Goal: Manage account settings

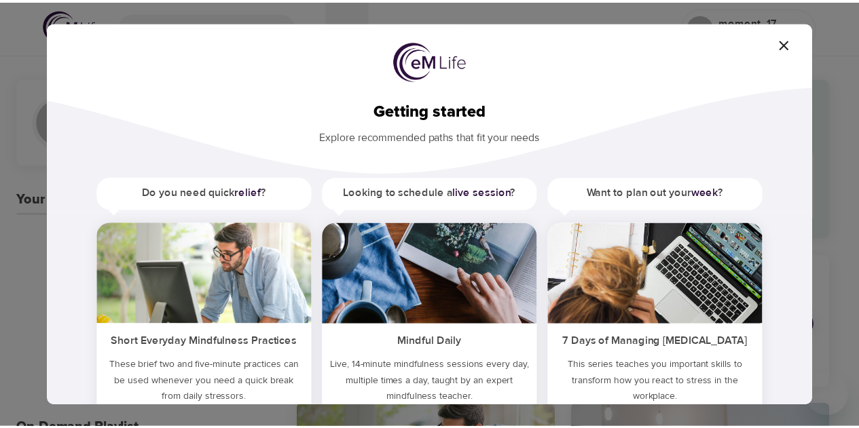
scroll to position [90, 0]
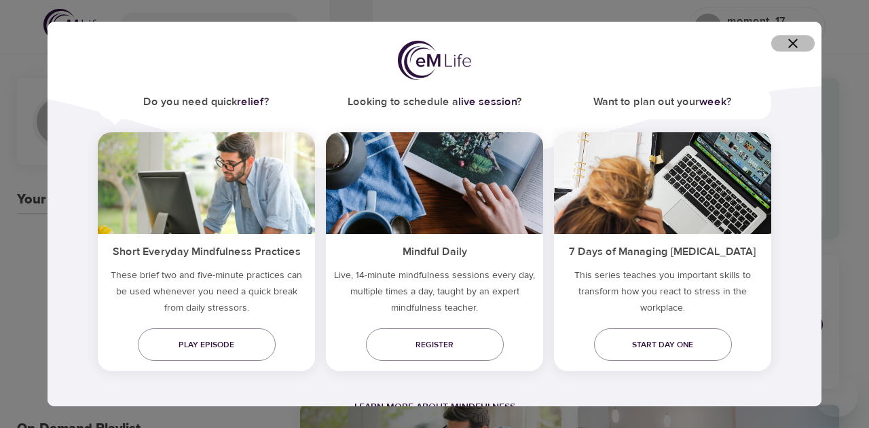
click at [795, 44] on icon "button" at bounding box center [793, 43] width 16 height 16
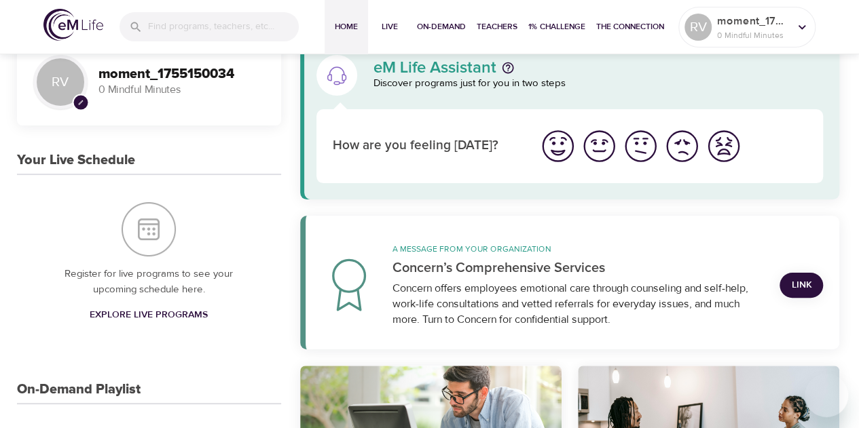
scroll to position [0, 0]
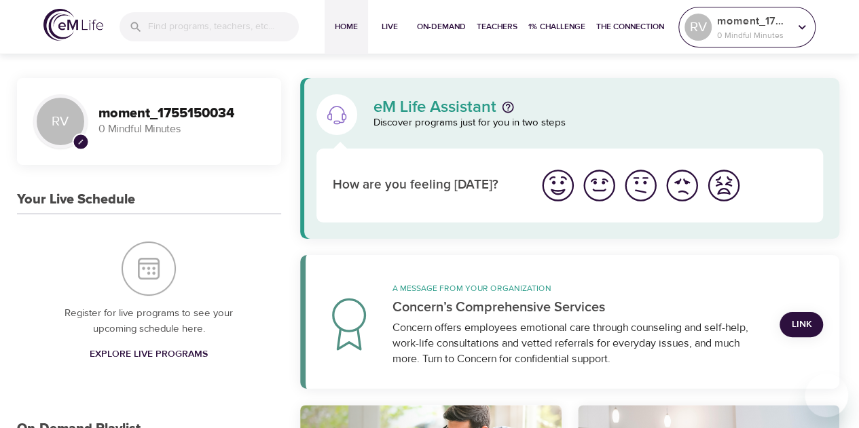
click at [803, 30] on icon at bounding box center [801, 27] width 15 height 15
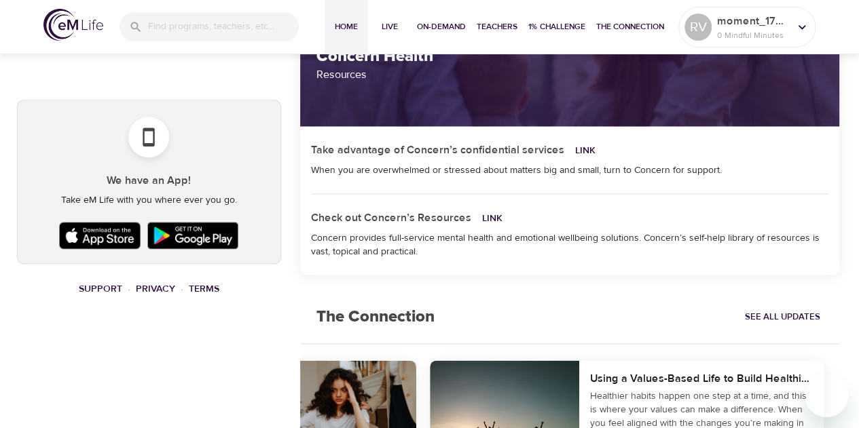
scroll to position [781, 0]
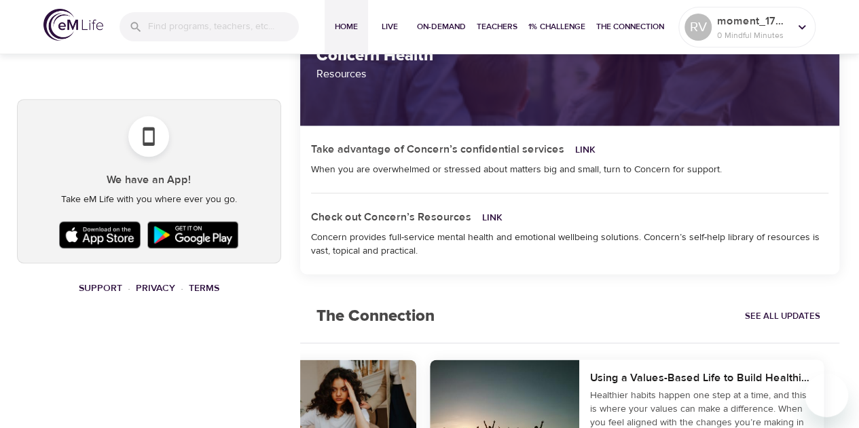
click at [105, 230] on img at bounding box center [100, 235] width 88 height 34
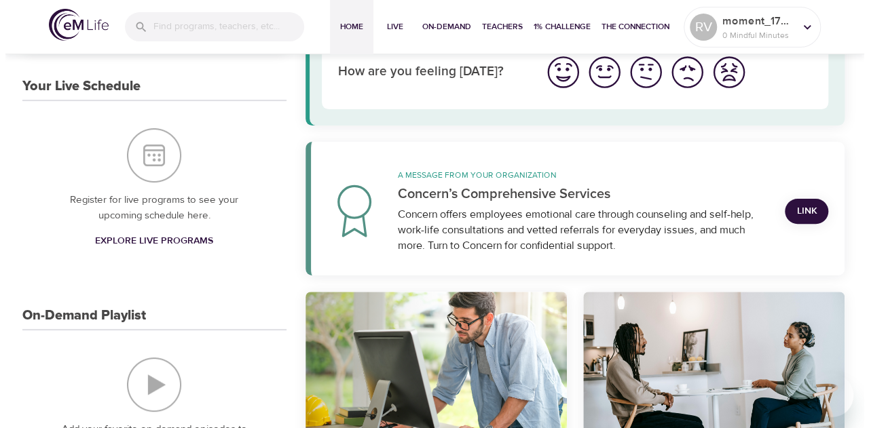
scroll to position [0, 0]
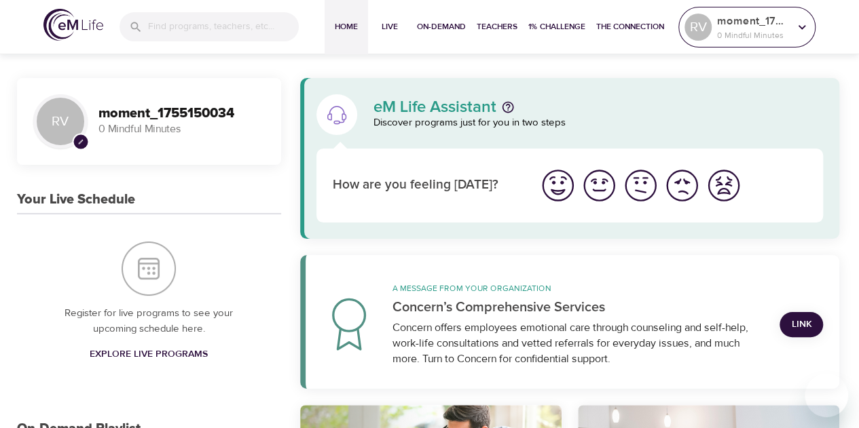
click at [807, 25] on icon at bounding box center [801, 27] width 15 height 15
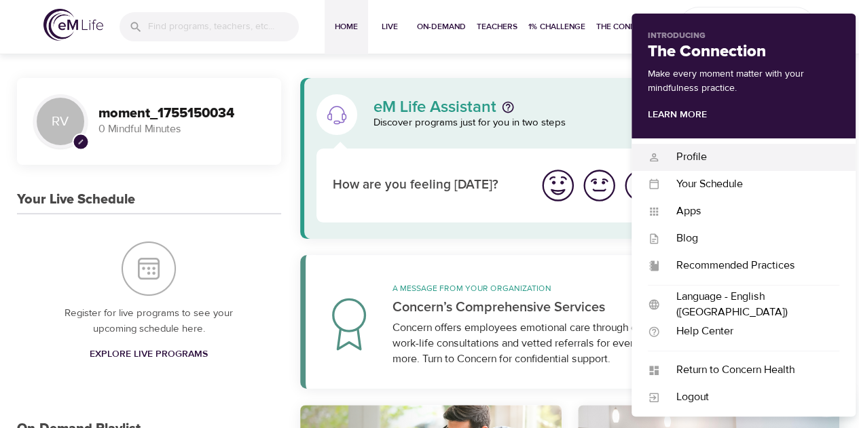
click at [695, 155] on div "Profile" at bounding box center [749, 157] width 179 height 16
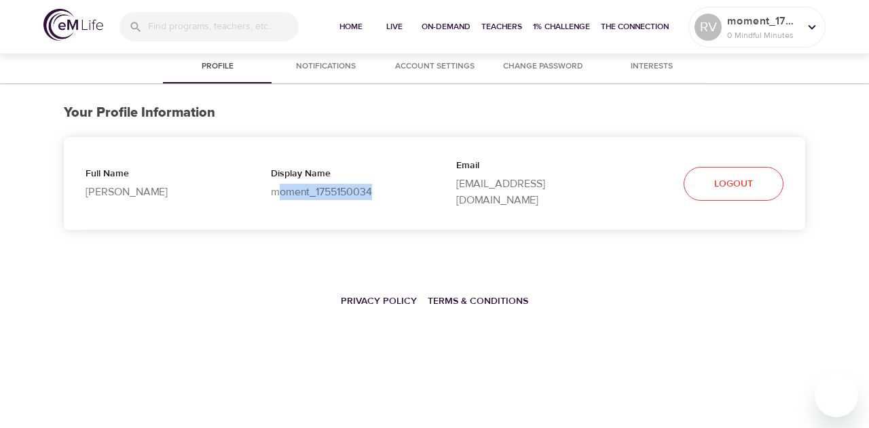
drag, startPoint x: 276, startPoint y: 188, endPoint x: 420, endPoint y: 193, distance: 143.4
click at [420, 193] on div "Display Name moment_1755150034" at bounding box center [341, 183] width 185 height 77
